Goal: Transaction & Acquisition: Book appointment/travel/reservation

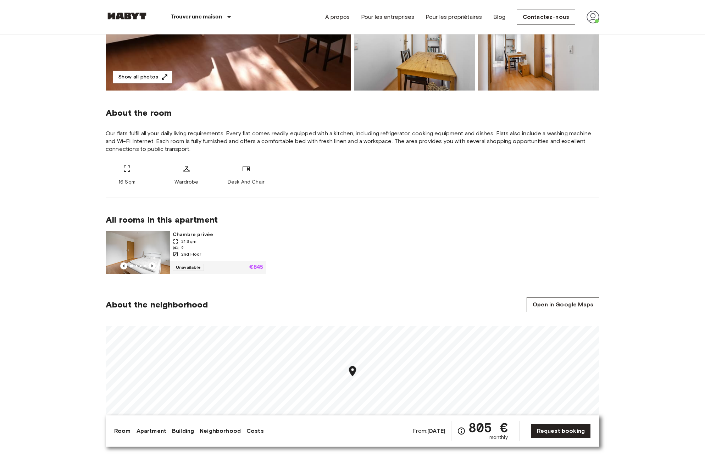
scroll to position [348, 0]
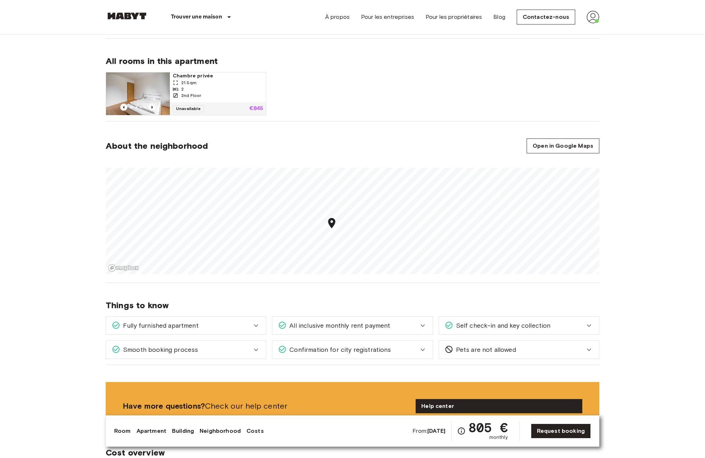
drag, startPoint x: 375, startPoint y: 240, endPoint x: 321, endPoint y: 222, distance: 57.0
click at [326, 222] on div "Map marker" at bounding box center [332, 224] width 12 height 15
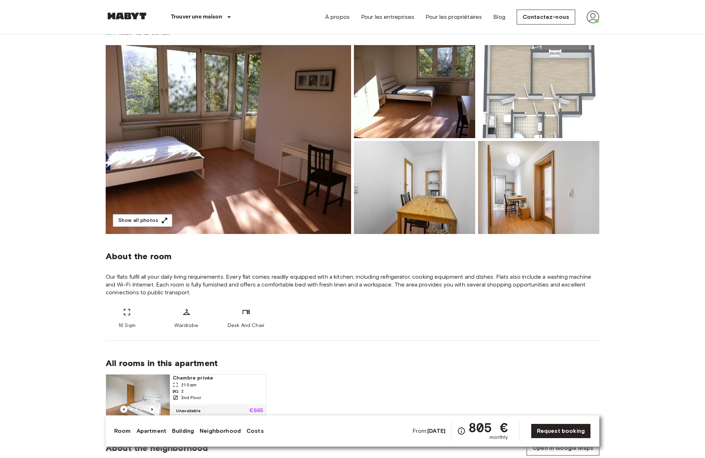
scroll to position [0, 0]
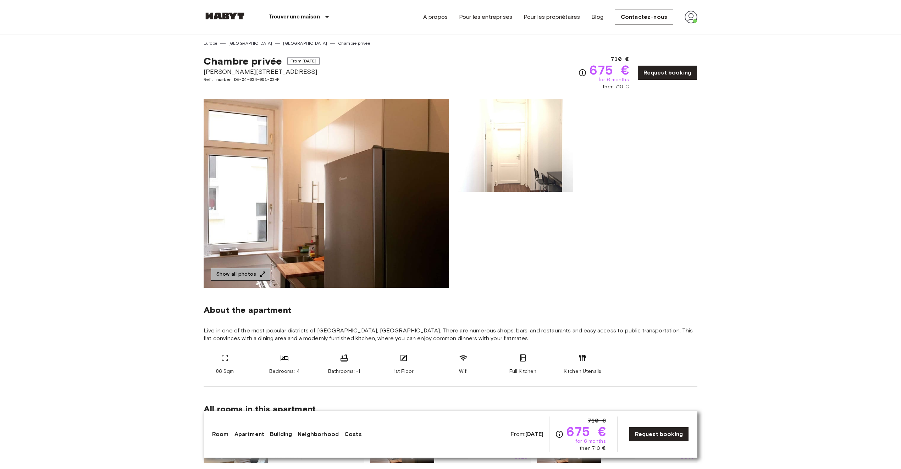
click at [256, 275] on button "Show all photos" at bounding box center [241, 274] width 60 height 13
